Goal: Task Accomplishment & Management: Manage account settings

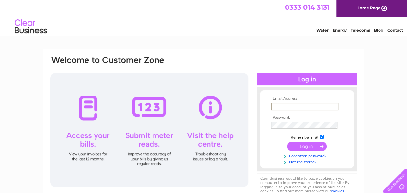
click at [290, 104] on input "text" at bounding box center [304, 106] width 67 height 8
type input "[DOMAIN_NAME][EMAIL_ADDRESS][DOMAIN_NAME]"
click at [312, 145] on input "submit" at bounding box center [307, 145] width 40 height 9
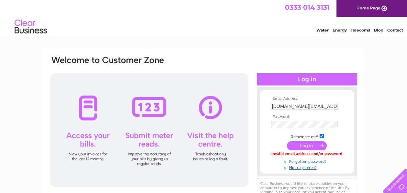
click at [324, 161] on link "Forgotten password?" at bounding box center [308, 161] width 74 height 6
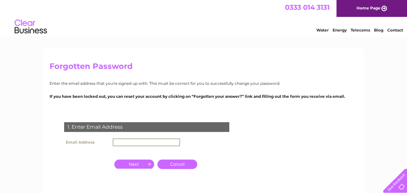
click at [148, 141] on input "text" at bounding box center [146, 142] width 67 height 8
type input "[DOMAIN_NAME][EMAIL_ADDRESS][DOMAIN_NAME]"
click at [138, 163] on input "button" at bounding box center [134, 163] width 40 height 9
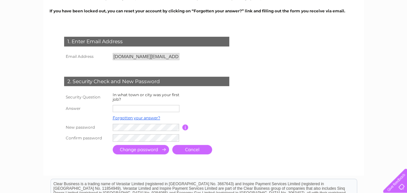
scroll to position [101, 0]
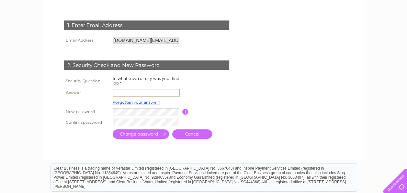
click at [161, 93] on input "text" at bounding box center [146, 92] width 67 height 8
type input "Edinburgh"
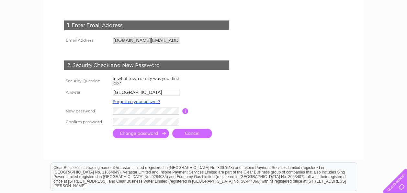
click at [158, 134] on input "submit" at bounding box center [141, 132] width 56 height 9
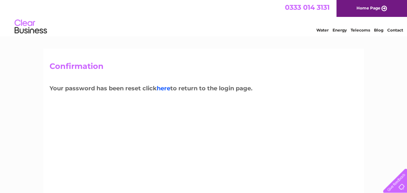
click at [161, 90] on link "here" at bounding box center [164, 88] width 14 height 7
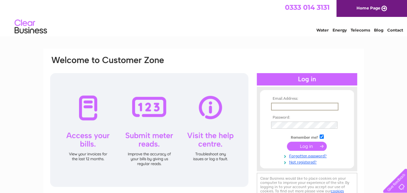
click at [300, 104] on input "text" at bounding box center [304, 106] width 67 height 8
type input "[DOMAIN_NAME][EMAIL_ADDRESS][DOMAIN_NAME]"
click at [267, 150] on form "Email Address: [DOMAIN_NAME][EMAIL_ADDRESS][DOMAIN_NAME] Password:" at bounding box center [307, 129] width 94 height 67
click at [304, 143] on input "submit" at bounding box center [307, 145] width 40 height 9
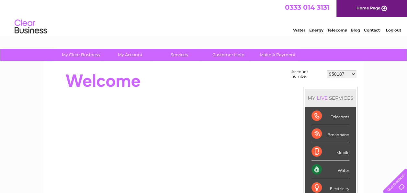
click at [348, 74] on select "950187 30302507" at bounding box center [341, 74] width 29 height 8
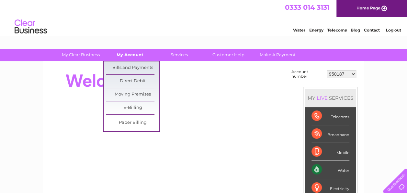
click at [135, 57] on link "My Account" at bounding box center [129, 55] width 53 height 12
click at [144, 71] on link "Bills and Payments" at bounding box center [132, 67] width 53 height 13
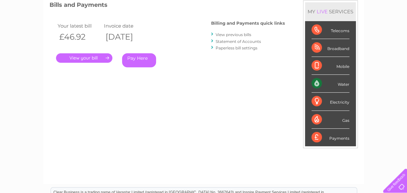
scroll to position [90, 0]
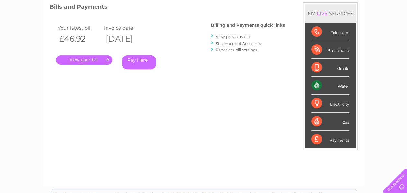
click at [244, 36] on link "View previous bills" at bounding box center [234, 36] width 36 height 5
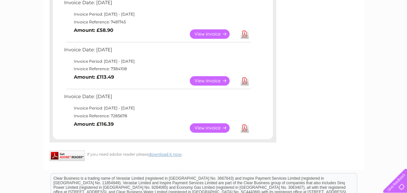
scroll to position [451, 0]
click at [205, 126] on link "View" at bounding box center [214, 127] width 48 height 9
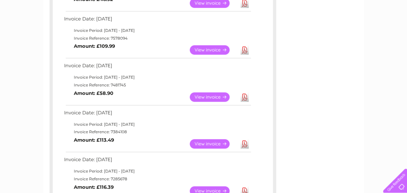
scroll to position [387, 0]
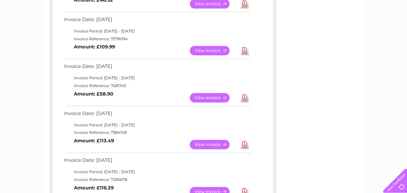
click at [222, 49] on link "View" at bounding box center [214, 50] width 48 height 9
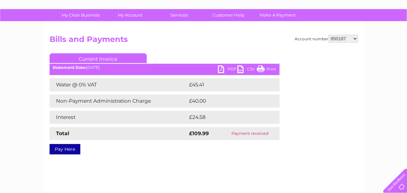
scroll to position [42, 0]
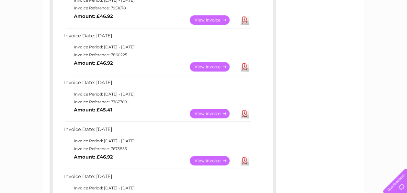
scroll to position [229, 0]
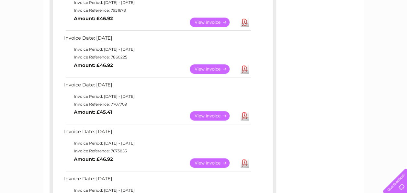
click at [219, 25] on link "View" at bounding box center [214, 22] width 48 height 9
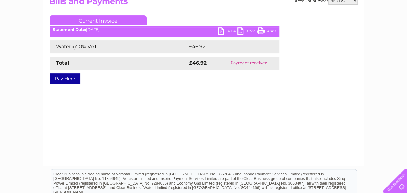
scroll to position [78, 0]
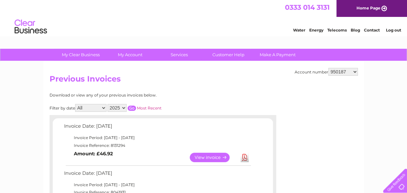
click at [121, 105] on select "2025 2024 2023 2022" at bounding box center [117, 108] width 19 height 8
select select "2024"
click at [108, 104] on select "2025 2024 2023 2022" at bounding box center [117, 108] width 19 height 8
click at [132, 106] on input "button" at bounding box center [132, 107] width 8 height 5
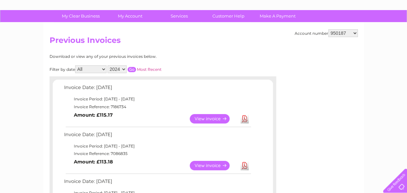
scroll to position [39, 0]
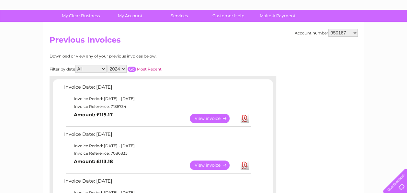
click at [218, 122] on link "View" at bounding box center [214, 117] width 48 height 9
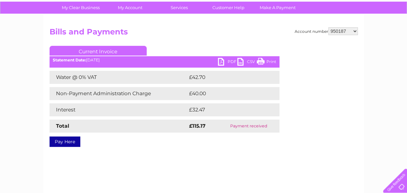
scroll to position [48, 0]
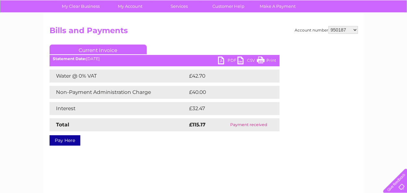
click at [351, 32] on select "950187 30302507" at bounding box center [343, 30] width 29 height 8
select select "30302507"
click at [329, 26] on select "950187 30302507" at bounding box center [343, 30] width 29 height 8
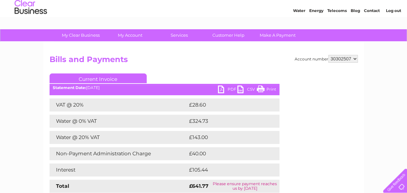
scroll to position [19, 0]
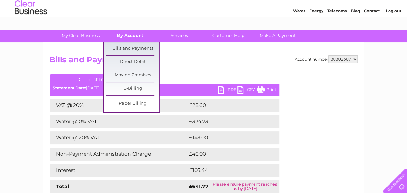
click at [136, 34] on link "My Account" at bounding box center [129, 35] width 53 height 12
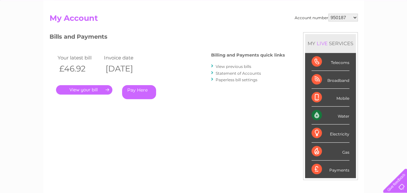
scroll to position [64, 0]
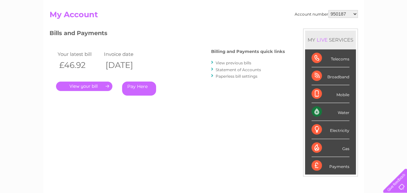
click at [103, 86] on link "." at bounding box center [84, 85] width 56 height 9
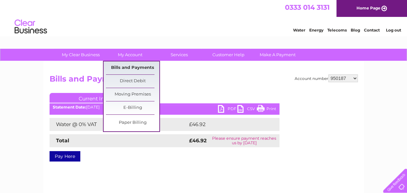
click at [145, 65] on link "Bills and Payments" at bounding box center [132, 67] width 53 height 13
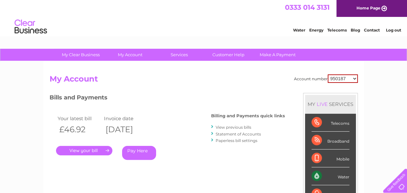
click at [231, 124] on li "View previous bills" at bounding box center [248, 127] width 74 height 6
click at [237, 126] on link "View previous bills" at bounding box center [234, 126] width 36 height 5
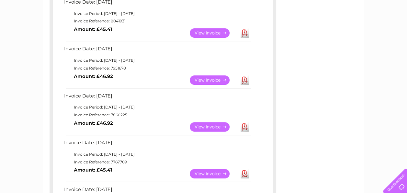
scroll to position [171, 0]
click at [222, 127] on link "View" at bounding box center [214, 126] width 48 height 9
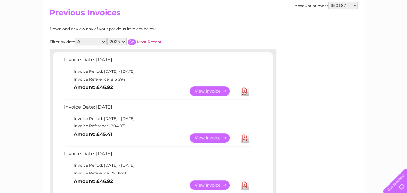
scroll to position [76, 0]
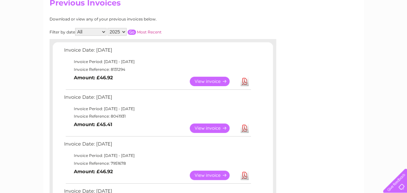
click at [204, 134] on td "View" at bounding box center [213, 128] width 51 height 13
click at [210, 129] on link "View" at bounding box center [214, 127] width 48 height 9
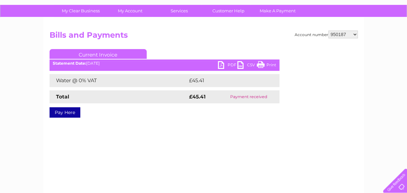
scroll to position [45, 0]
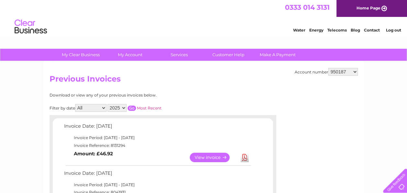
click at [122, 108] on select "2025 2024 2023 2022" at bounding box center [117, 108] width 19 height 8
select select "2024"
click at [108, 104] on select "2025 2024 2023 2022" at bounding box center [117, 108] width 19 height 8
click at [129, 108] on input "button" at bounding box center [132, 107] width 8 height 5
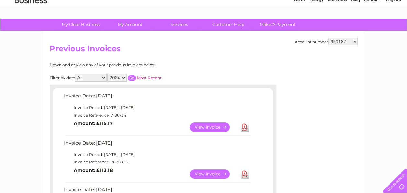
scroll to position [31, 0]
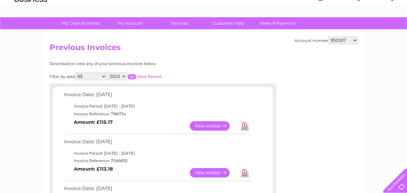
click at [217, 171] on link "View" at bounding box center [214, 172] width 48 height 9
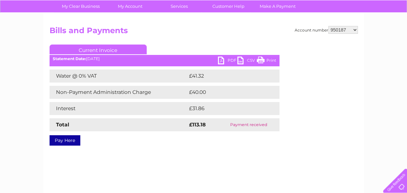
scroll to position [49, 0]
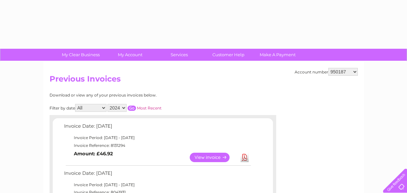
select select "2024"
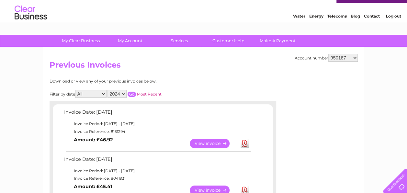
scroll to position [6, 0]
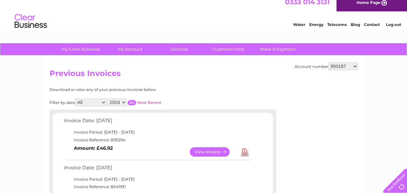
click at [131, 103] on input "button" at bounding box center [132, 102] width 8 height 5
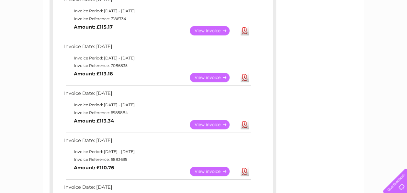
scroll to position [129, 0]
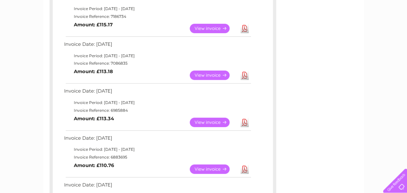
click at [215, 170] on link "View" at bounding box center [214, 168] width 48 height 9
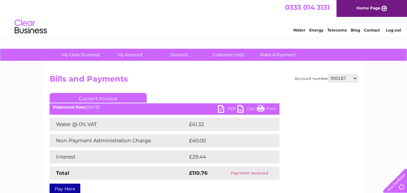
click at [381, 5] on link "Home Page" at bounding box center [372, 8] width 71 height 17
